Goal: Task Accomplishment & Management: Use online tool/utility

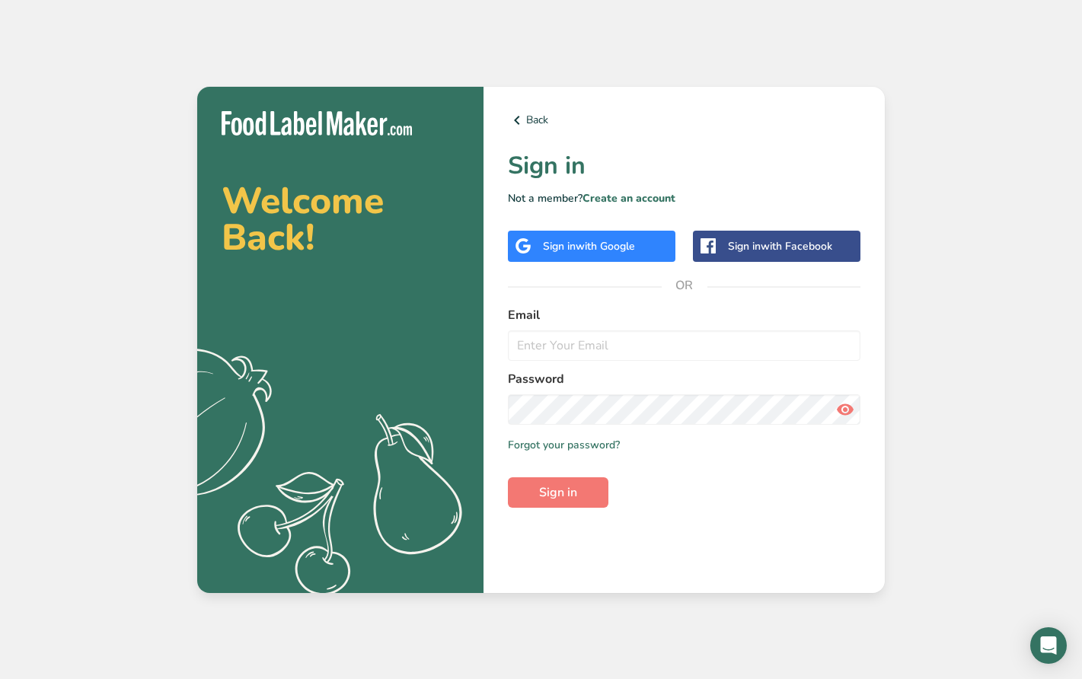
click at [624, 243] on span "with Google" at bounding box center [605, 246] width 59 height 14
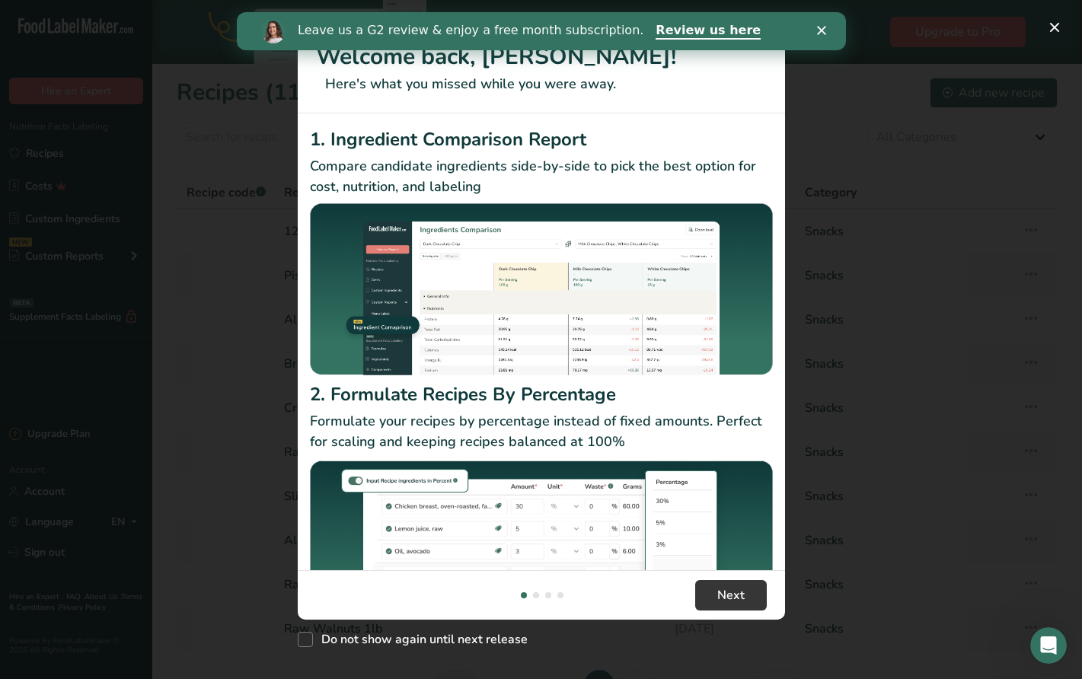
click at [822, 27] on polygon "Close" at bounding box center [820, 30] width 9 height 9
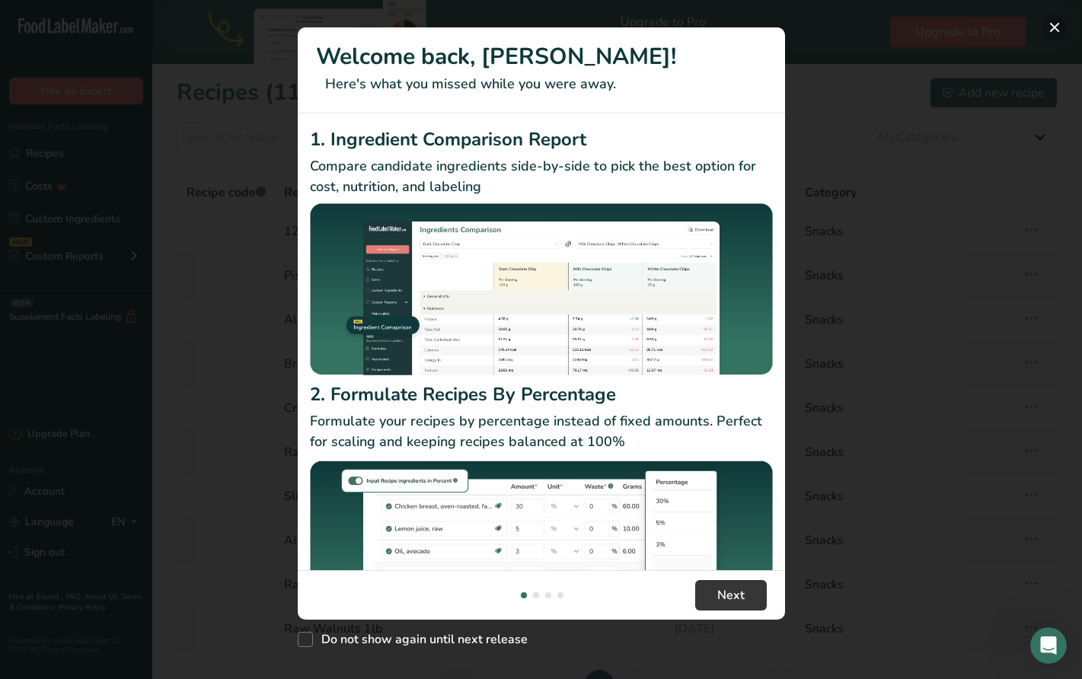
click at [1050, 27] on button "New Features" at bounding box center [1054, 27] width 24 height 24
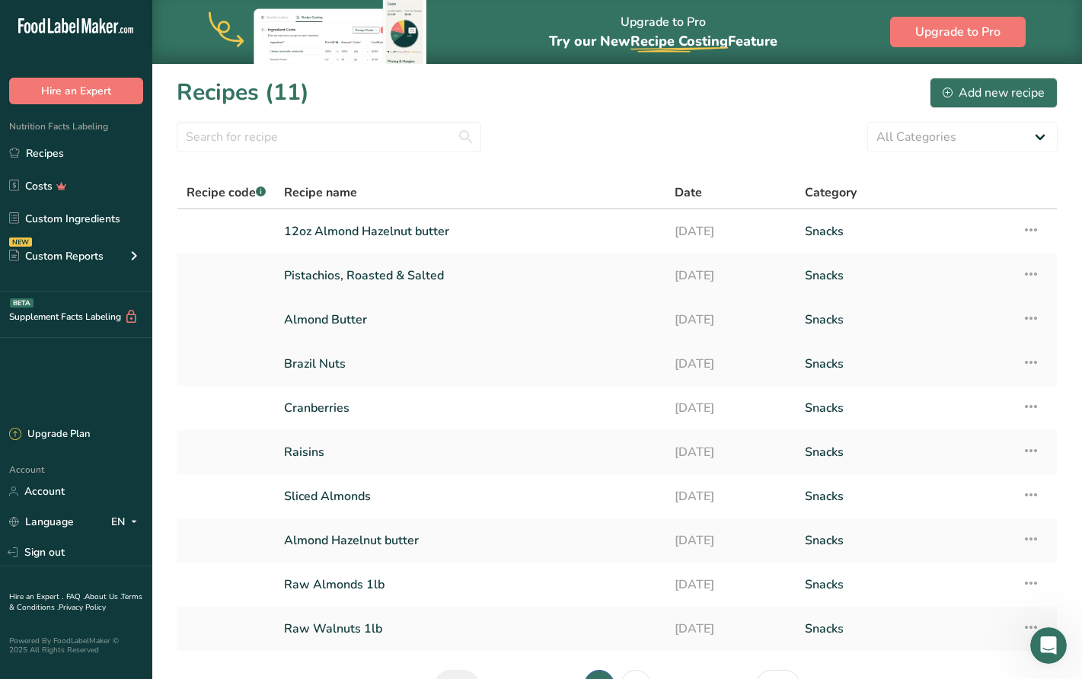
click at [489, 317] on link "Almond Butter" at bounding box center [470, 320] width 372 height 32
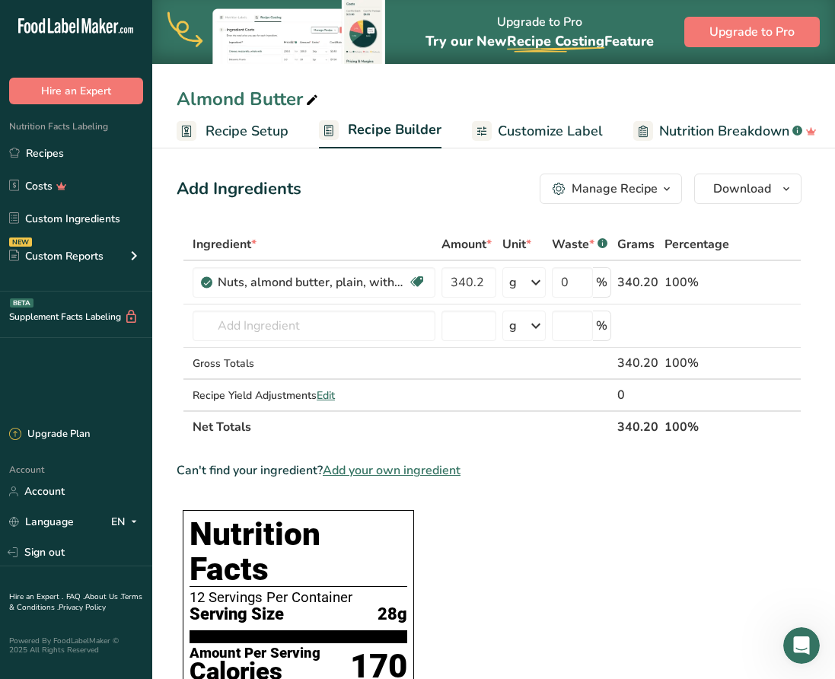
click at [503, 125] on span "Customize Label" at bounding box center [550, 131] width 105 height 21
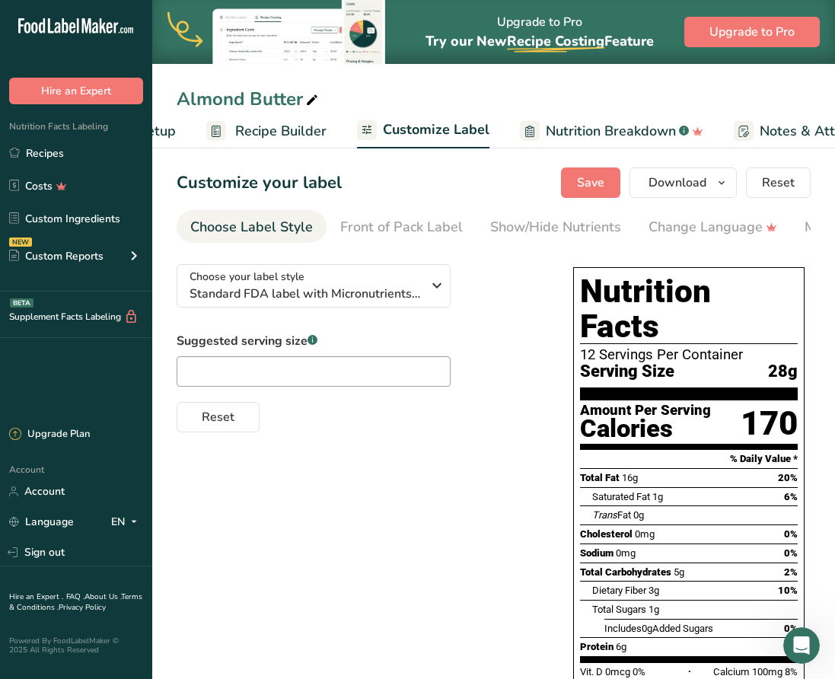
scroll to position [0, 296]
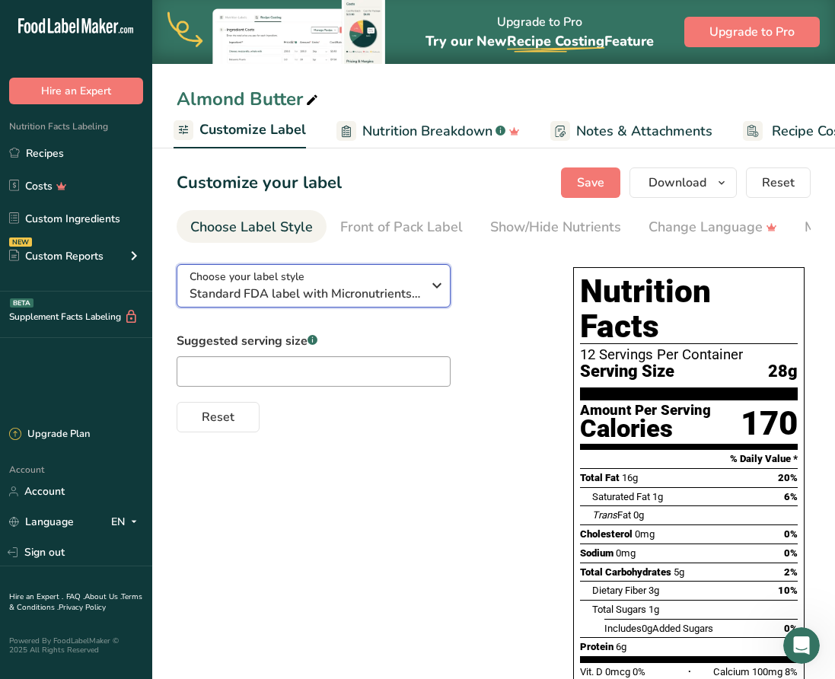
click at [439, 289] on icon "button" at bounding box center [437, 285] width 18 height 27
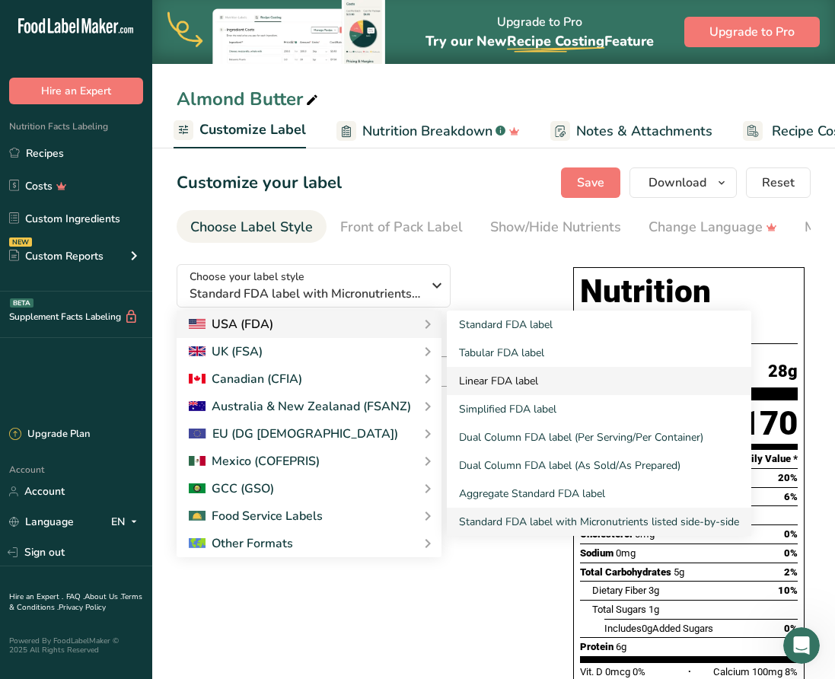
click at [488, 383] on link "Linear FDA label" at bounding box center [599, 381] width 305 height 28
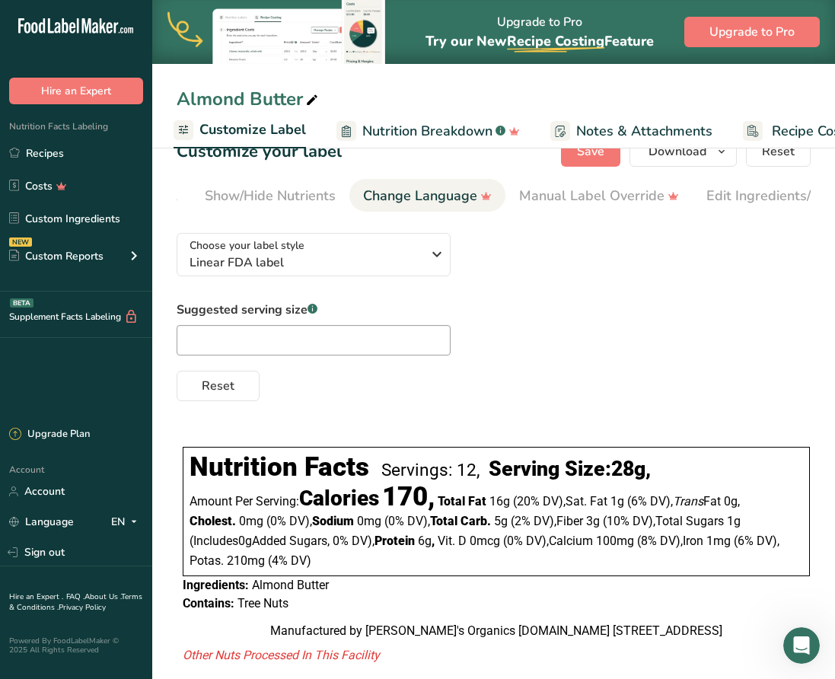
scroll to position [0, 289]
click at [726, 193] on div "Edit Ingredients/Allergens List" at bounding box center [799, 196] width 193 height 21
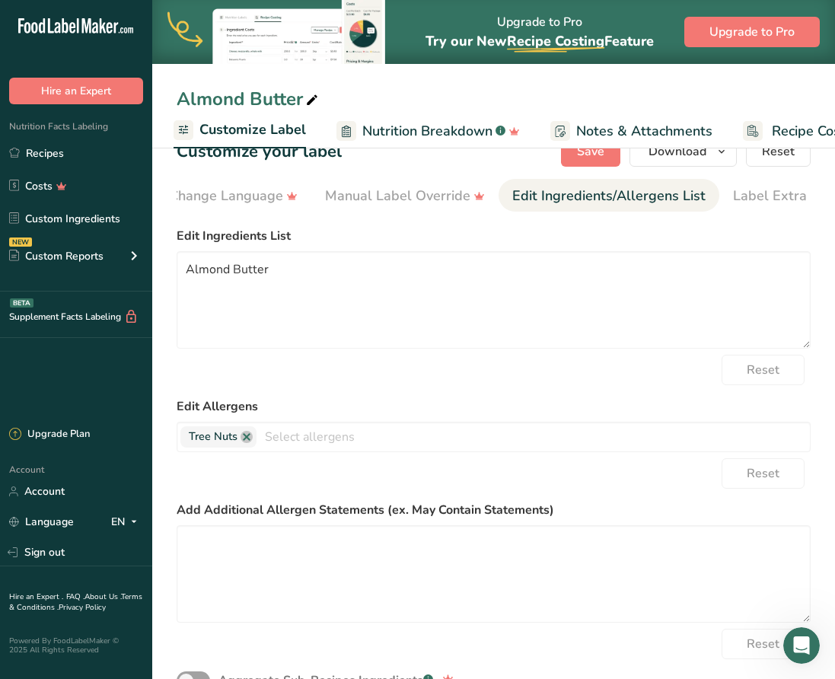
scroll to position [0, 508]
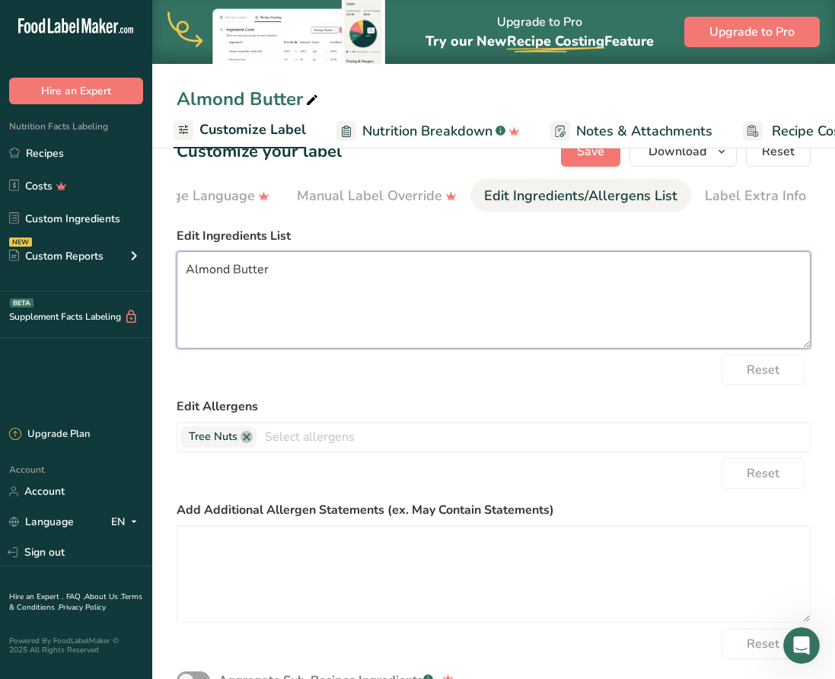
click at [377, 295] on textarea "Almond Butter" at bounding box center [494, 299] width 634 height 97
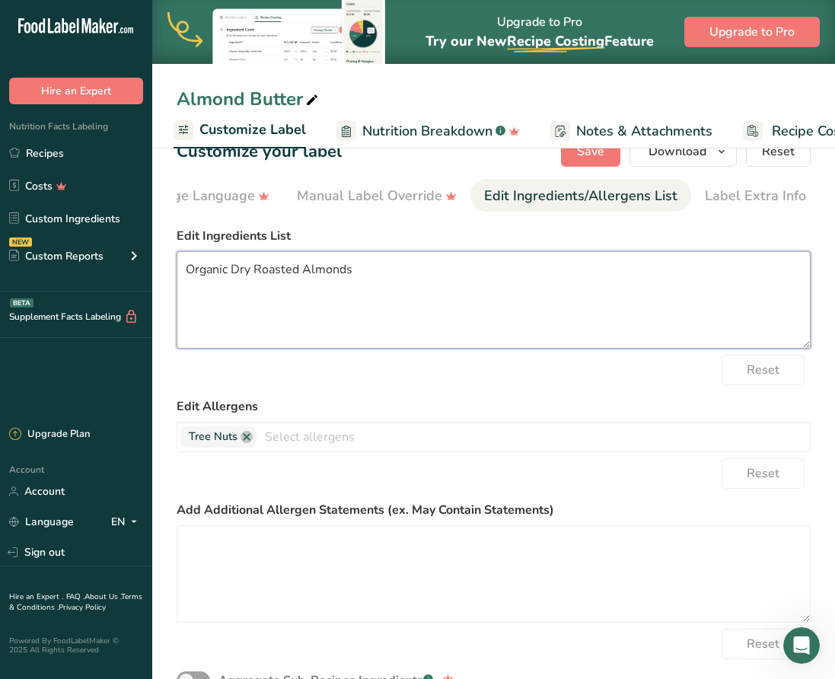
type textarea "Organic Dry Roasted Almonds"
click at [433, 385] on div "Reset" at bounding box center [494, 370] width 634 height 30
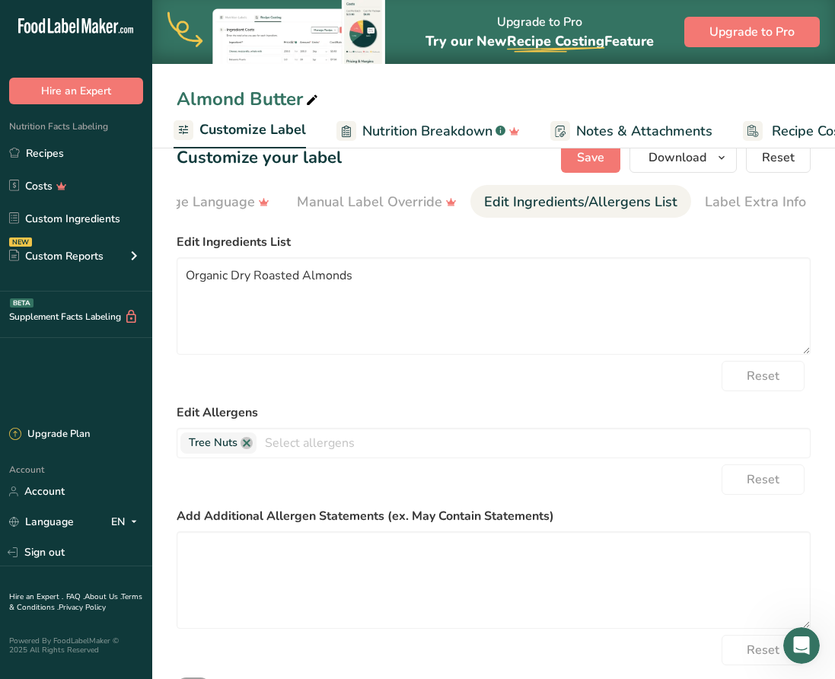
scroll to position [0, 0]
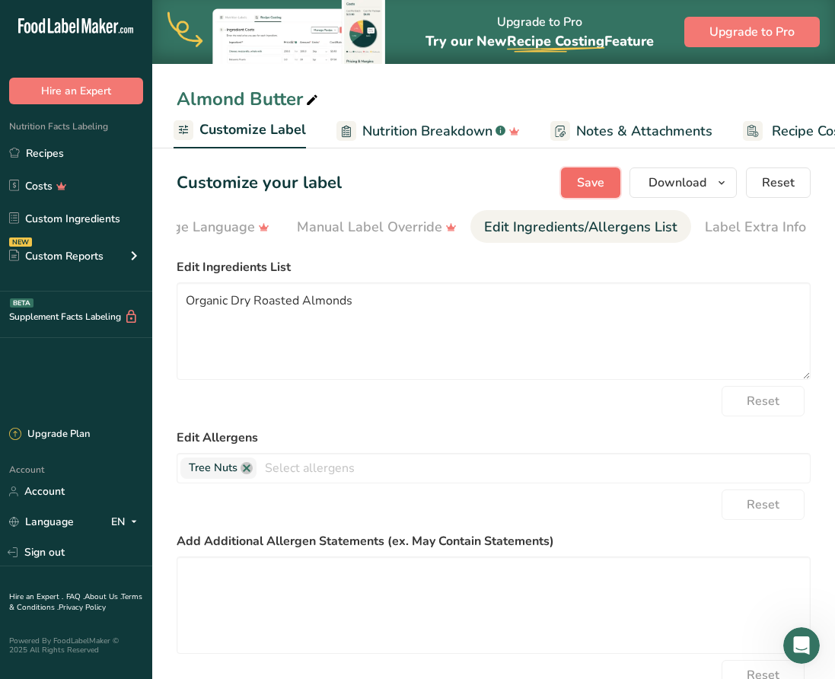
click at [586, 177] on span "Save" at bounding box center [590, 183] width 27 height 18
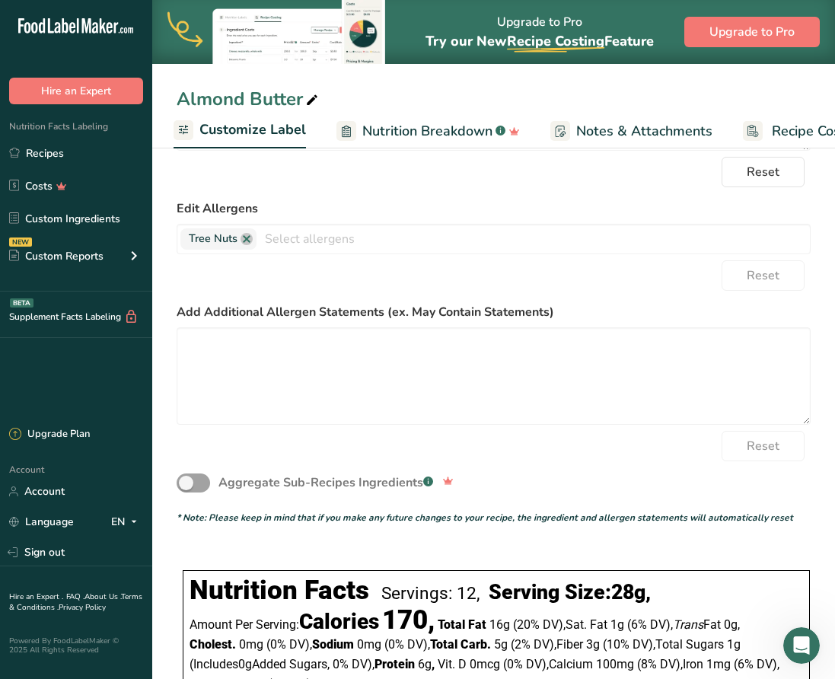
scroll to position [422, 0]
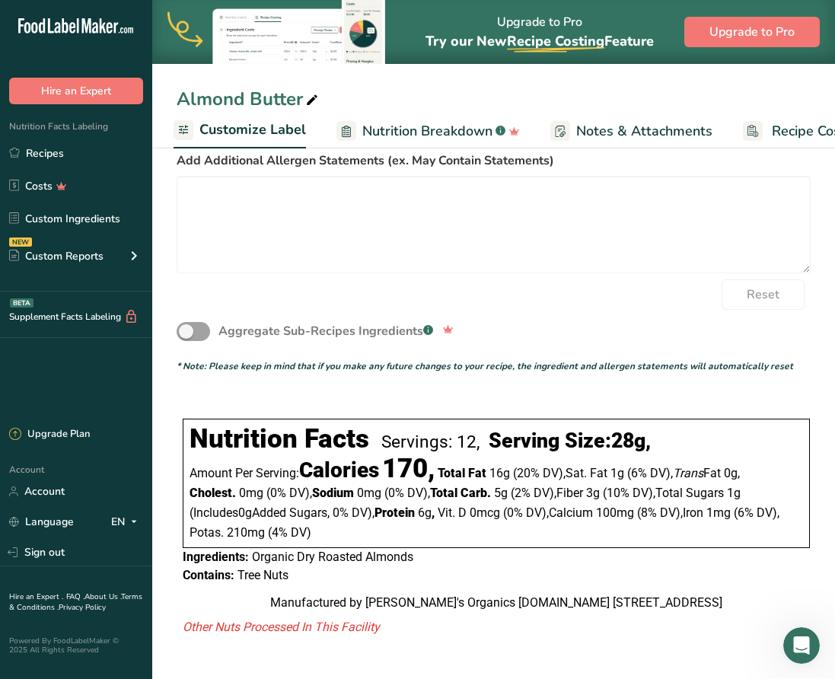
click at [411, 453] on span "170," at bounding box center [408, 468] width 53 height 31
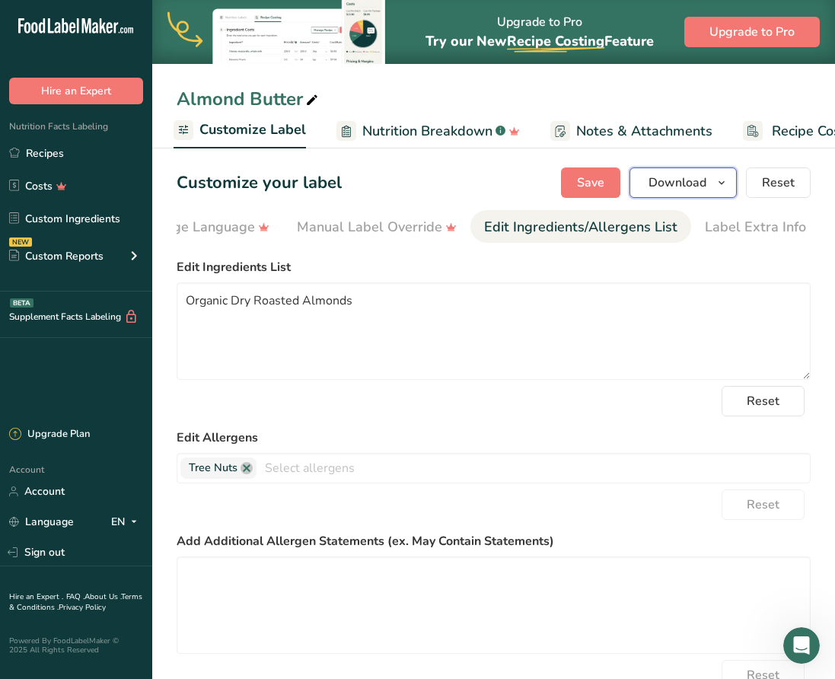
click at [681, 186] on span "Download" at bounding box center [678, 183] width 58 height 18
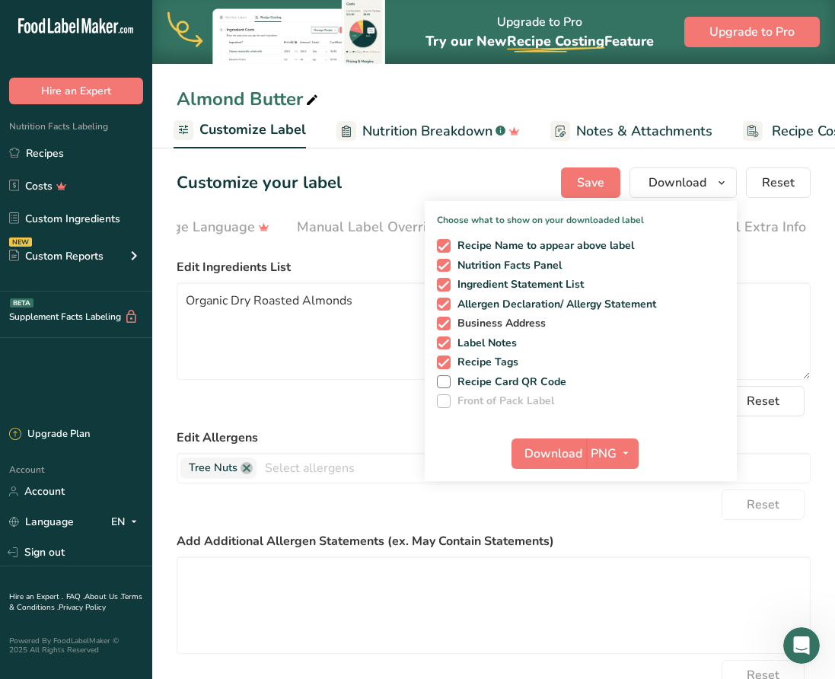
click at [444, 322] on span at bounding box center [444, 324] width 14 height 14
click at [444, 322] on input "Business Address" at bounding box center [442, 323] width 10 height 10
checkbox input "false"
click at [441, 359] on span at bounding box center [444, 363] width 14 height 14
click at [441, 359] on input "Recipe Tags" at bounding box center [442, 362] width 10 height 10
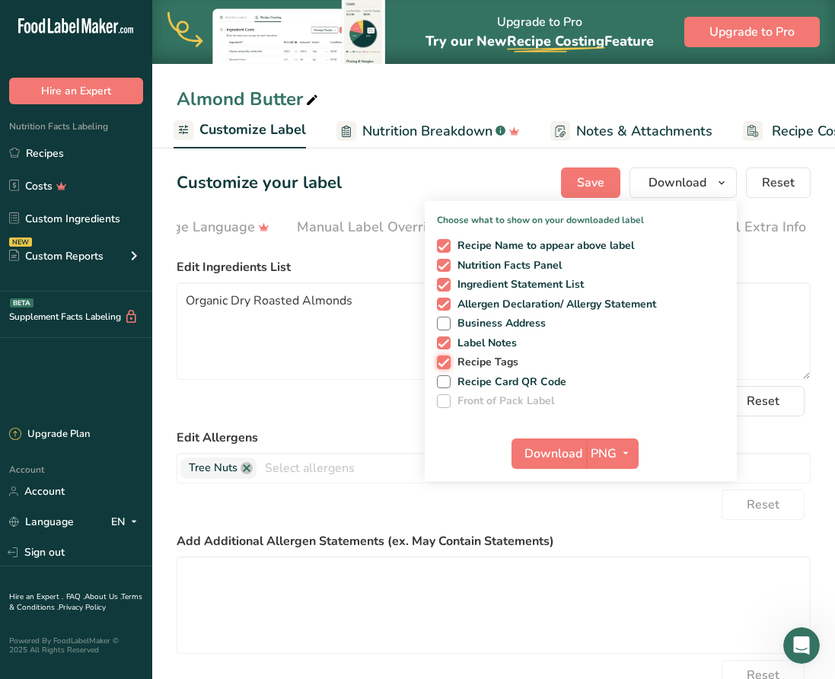
checkbox input "false"
click at [447, 242] on span at bounding box center [444, 246] width 14 height 14
click at [447, 242] on input "Recipe Name to appear above label" at bounding box center [442, 246] width 10 height 10
checkbox input "false"
click at [572, 448] on span "Download" at bounding box center [554, 454] width 58 height 18
